Goal: Task Accomplishment & Management: Manage account settings

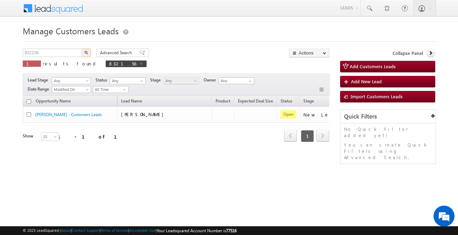
click at [69, 49] on input "832156" at bounding box center [53, 53] width 60 height 8
type input "895012"
click at [81, 49] on button "button" at bounding box center [85, 53] width 9 height 8
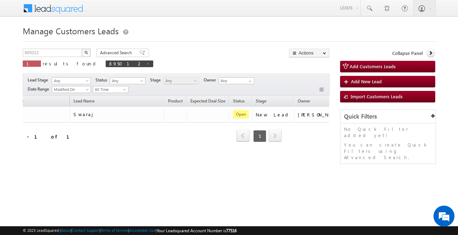
scroll to position [0, 58]
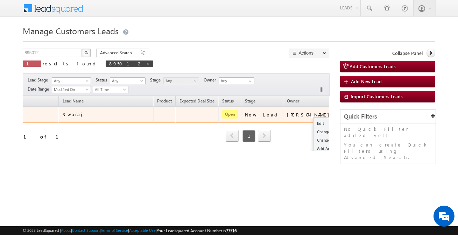
drag, startPoint x: 300, startPoint y: 121, endPoint x: 306, endPoint y: 115, distance: 8.7
click at [335, 118] on td "Edit Change Owner Change Stage Add Activity Add Task Delete" at bounding box center [349, 115] width 29 height 16
click at [313, 122] on link "Edit" at bounding box center [330, 123] width 35 height 8
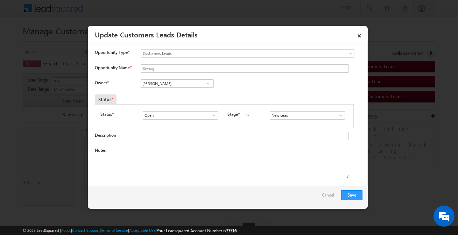
click at [177, 82] on input "[PERSON_NAME]" at bounding box center [177, 83] width 73 height 8
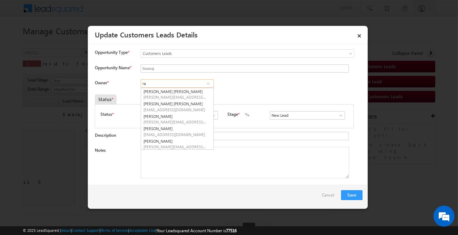
type input "r"
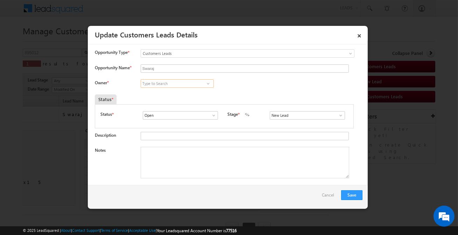
paste input "[EMAIL_ADDRESS][PERSON_NAME][DOMAIN_NAME]"
type input "[EMAIL_ADDRESS][PERSON_NAME][DOMAIN_NAME]"
click at [219, 162] on textarea "Notes" at bounding box center [245, 162] width 208 height 31
click at [185, 87] on input at bounding box center [177, 83] width 73 height 8
paste input "[EMAIL_ADDRESS][PERSON_NAME][DOMAIN_NAME]"
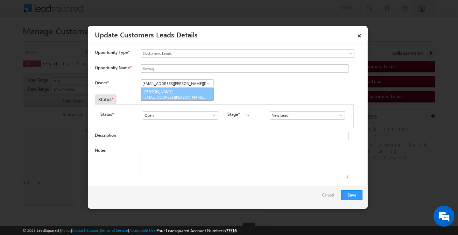
click at [191, 91] on link "[PERSON_NAME] [EMAIL_ADDRESS][PERSON_NAME][DOMAIN_NAME]" at bounding box center [177, 94] width 73 height 13
type input "[PERSON_NAME]"
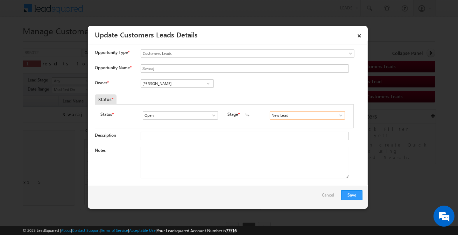
click at [281, 112] on input "New Lead" at bounding box center [307, 115] width 75 height 8
click at [281, 123] on link "Sales Marked" at bounding box center [307, 124] width 75 height 8
type input "Sales Marked"
click at [221, 172] on textarea "Notes" at bounding box center [245, 162] width 208 height 31
paste textarea "Customer required 2 lakh Interested for top-up loan"
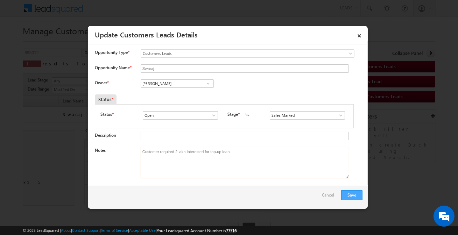
type textarea "Customer required 2 lakh Interested for top-up loan"
click at [349, 193] on button "Save" at bounding box center [351, 195] width 21 height 10
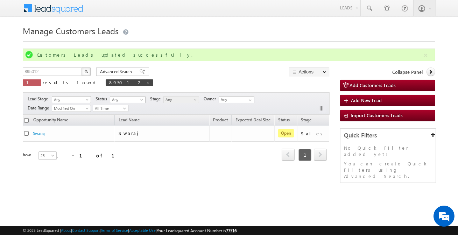
scroll to position [0, 0]
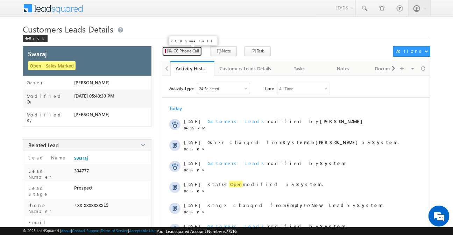
click at [177, 51] on span "CC Phone Call" at bounding box center [186, 51] width 26 height 6
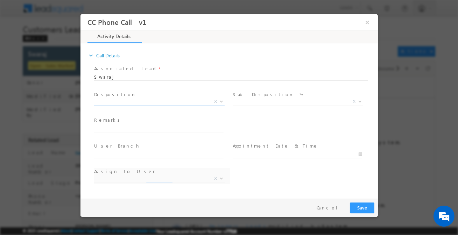
click at [151, 101] on span "X" at bounding box center [159, 101] width 130 height 7
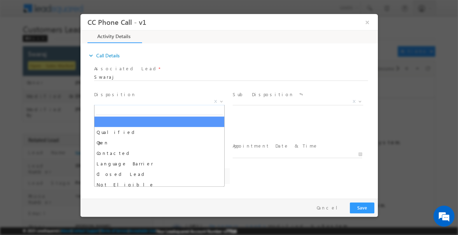
type input "q"
select select "amit.yadav@sgrlimited.in"
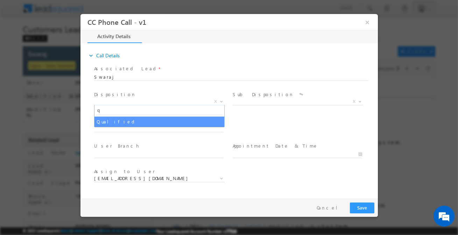
type input "q"
select select "Qualified"
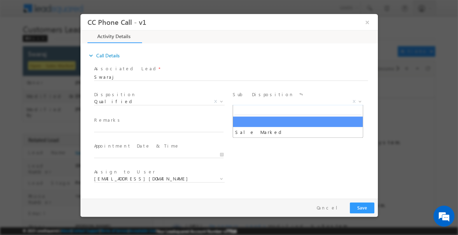
click at [255, 105] on body "CC Phone Call - v1 × Activity Details * Yes" at bounding box center [228, 104] width 297 height 181
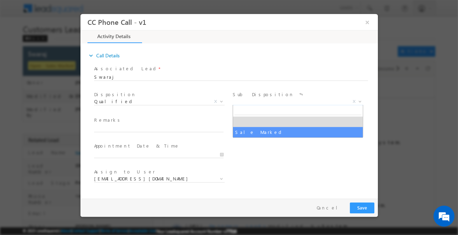
select select "Sale Marked"
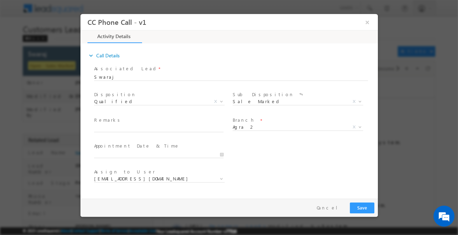
click at [190, 132] on span at bounding box center [158, 136] width 129 height 8
click at [190, 130] on input "text" at bounding box center [158, 128] width 129 height 7
paste input "Customer required 2 lakh Interested for top-up loan"
type input "Customer required 2 lakh Interested for top-up loan"
click at [357, 207] on button "Save" at bounding box center [361, 207] width 24 height 11
